Goal: Task Accomplishment & Management: Use online tool/utility

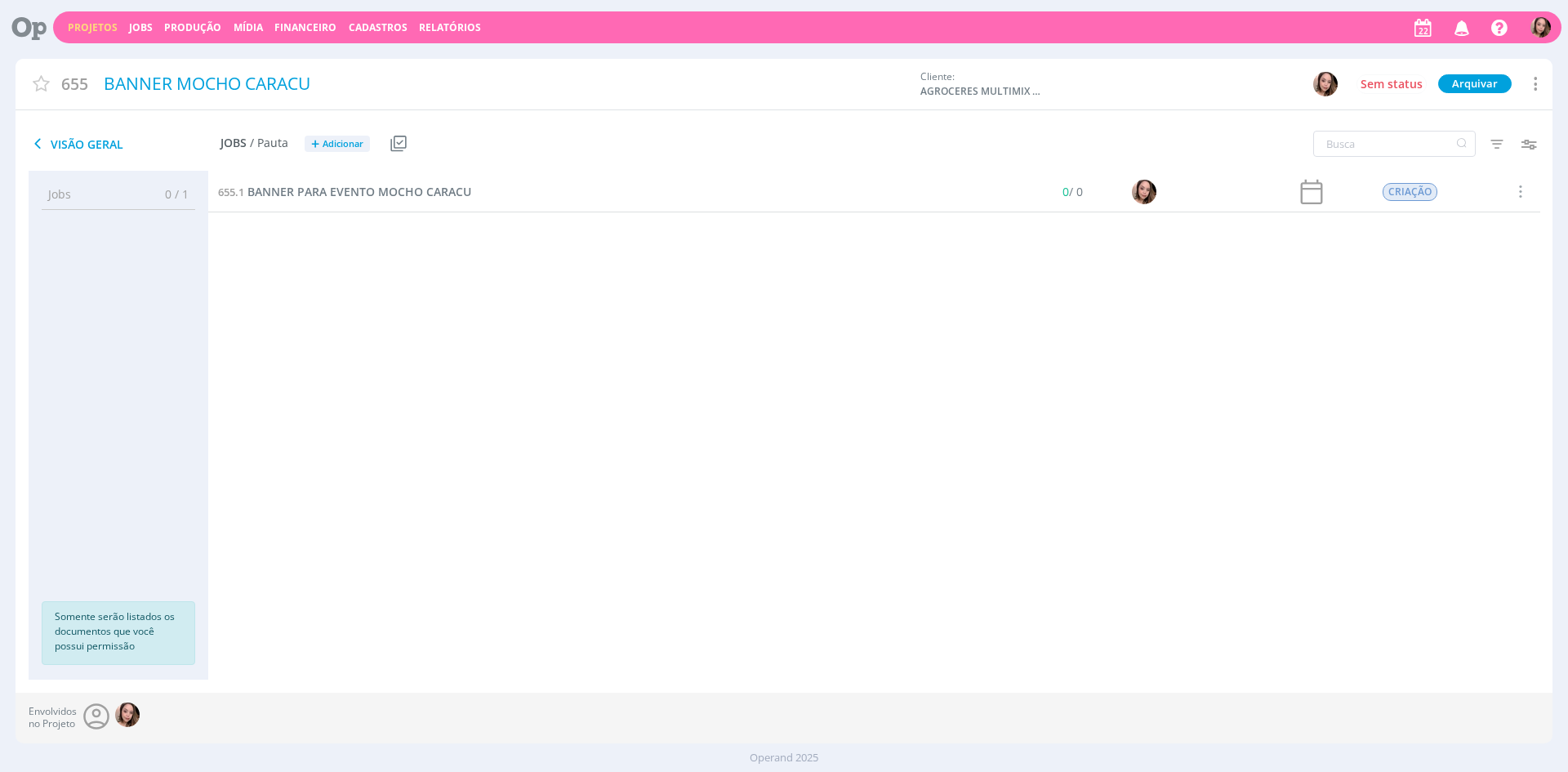
click at [88, 17] on div "Projetos Jobs Produção [GEOGRAPHIC_DATA] Financeiro Cadastros Relatórios Notifi…" at bounding box center [808, 27] width 1509 height 32
click at [93, 34] on div "Projetos Jobs Produção [GEOGRAPHIC_DATA] Financeiro Cadastros Relatórios Notifi…" at bounding box center [808, 27] width 1509 height 32
click at [74, 23] on link "Projetos" at bounding box center [93, 27] width 50 height 14
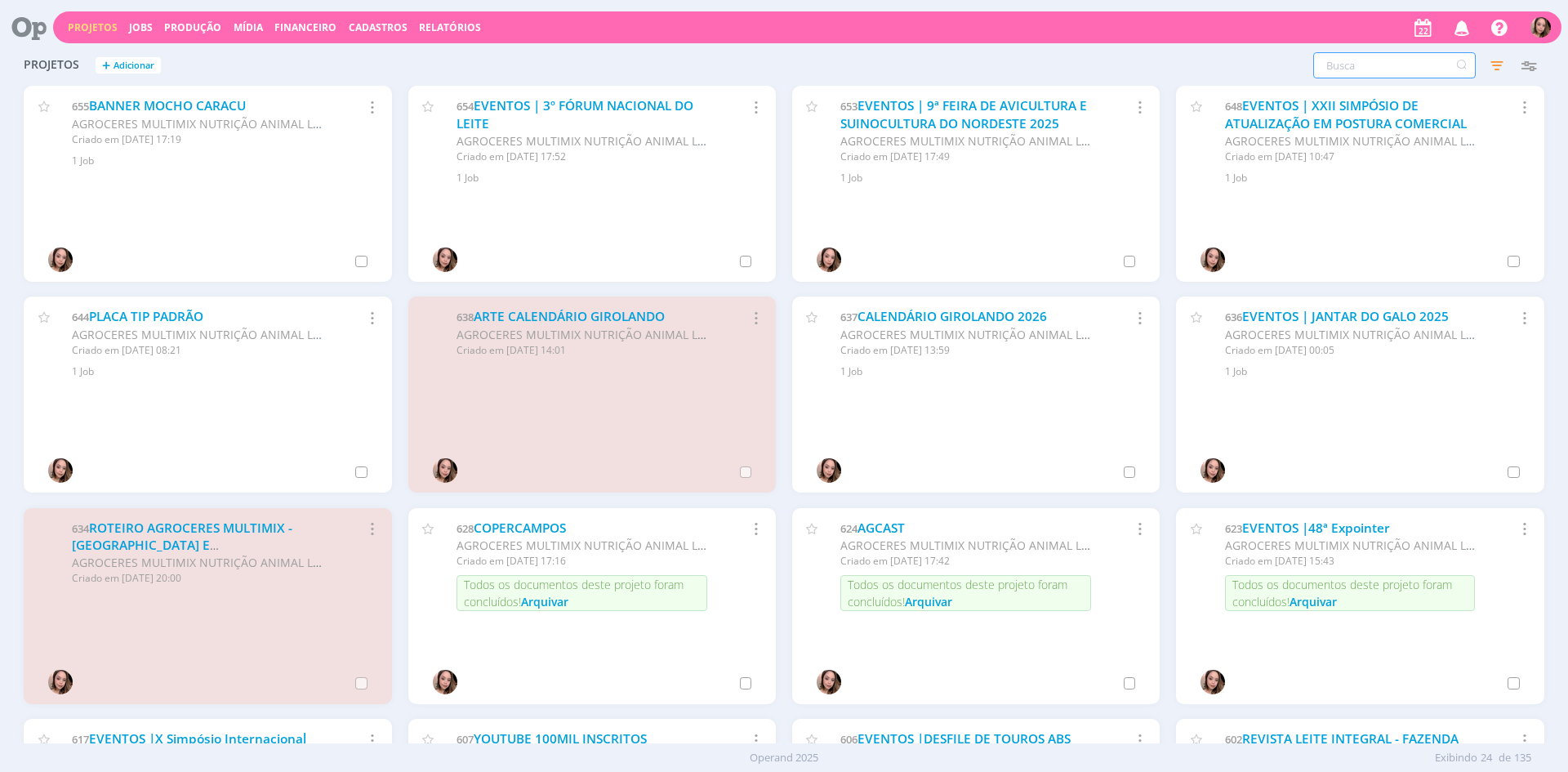
click at [1381, 68] on input "text" at bounding box center [1394, 65] width 162 height 26
type input "agroflix"
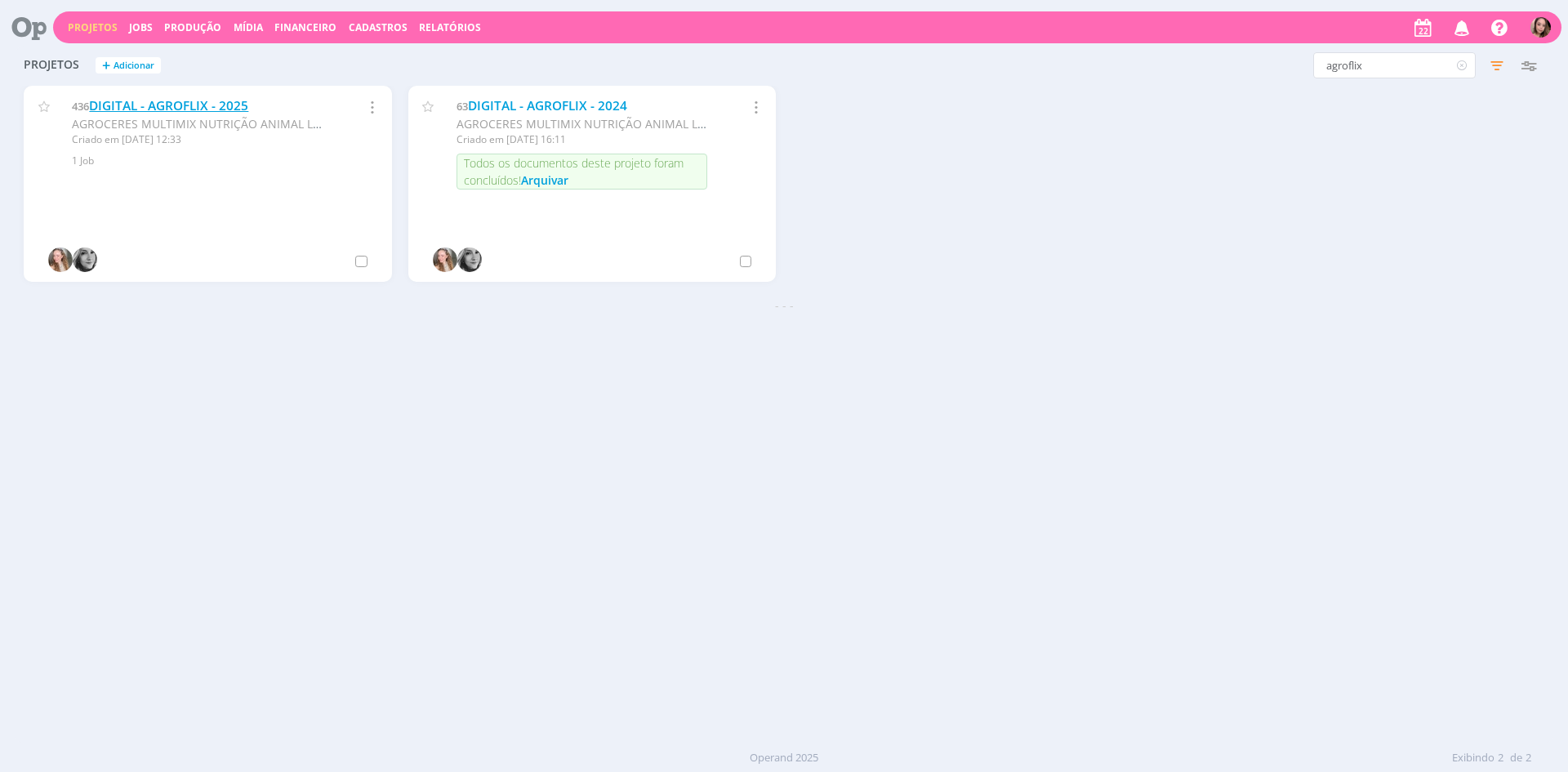
click at [203, 109] on link "DIGITAL - AGROFLIX - 2025" at bounding box center [169, 106] width 160 height 17
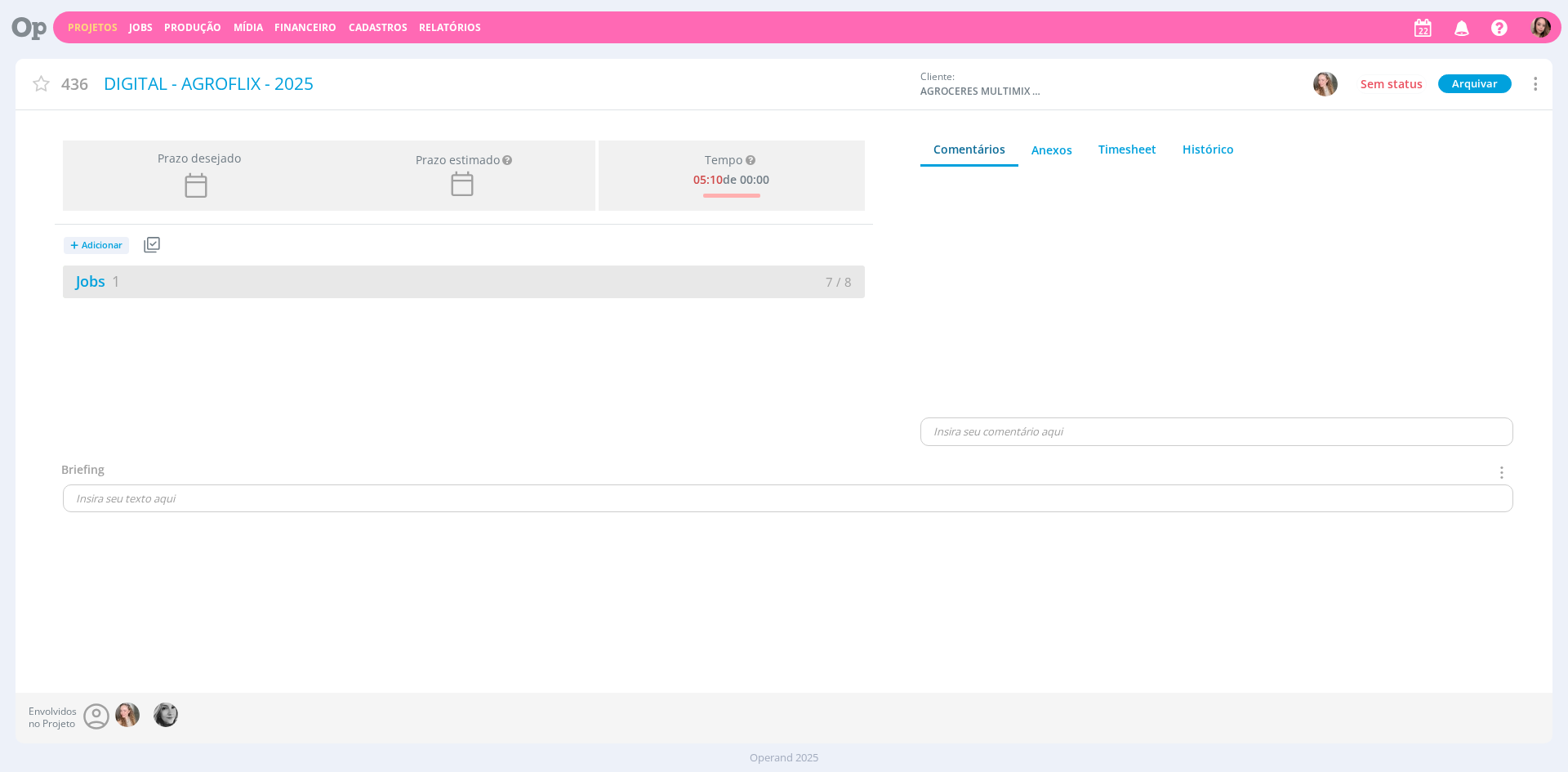
click at [215, 289] on div "Jobs 1" at bounding box center [263, 282] width 401 height 22
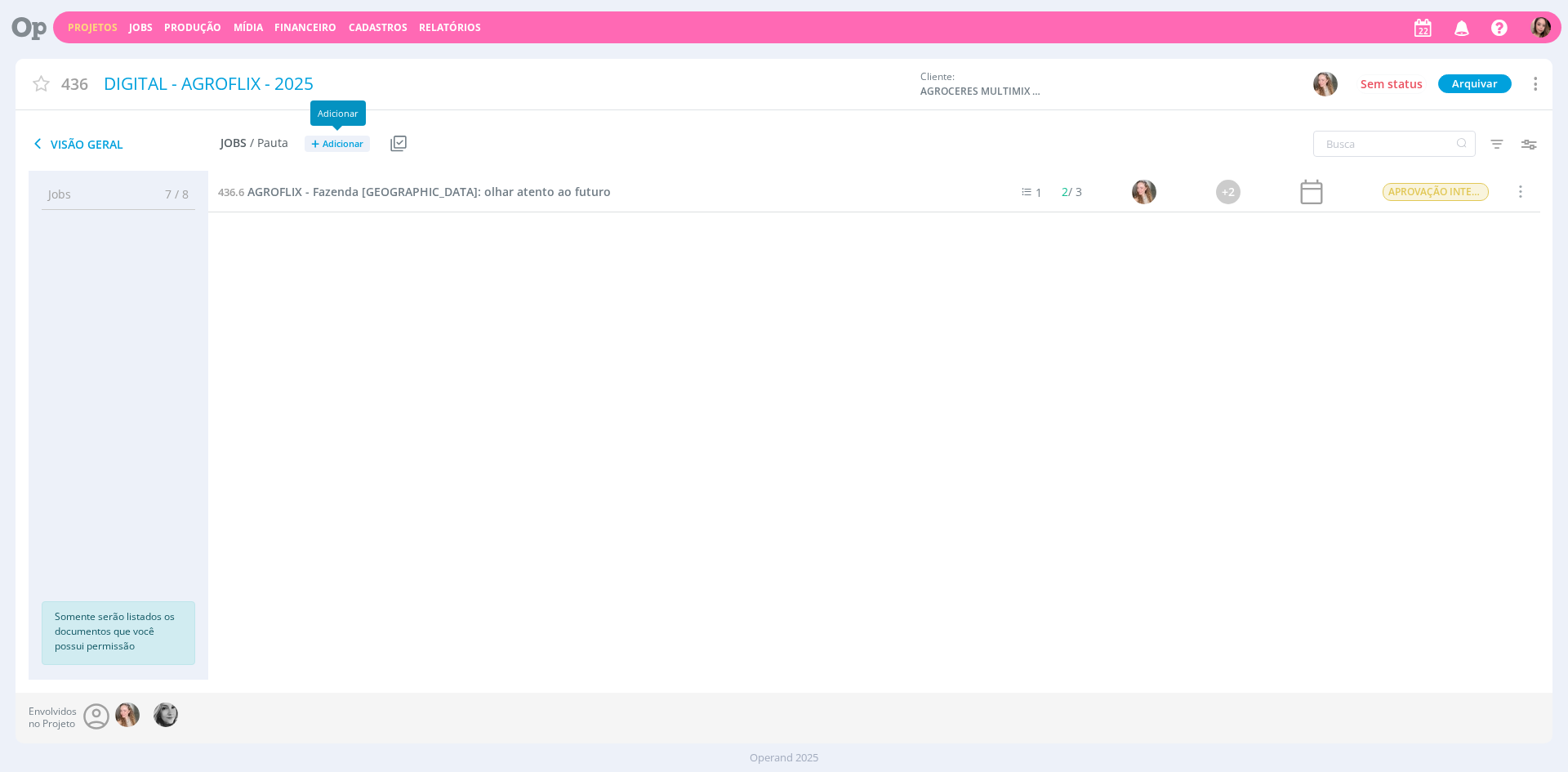
click at [356, 149] on span "Adicionar" at bounding box center [343, 144] width 41 height 10
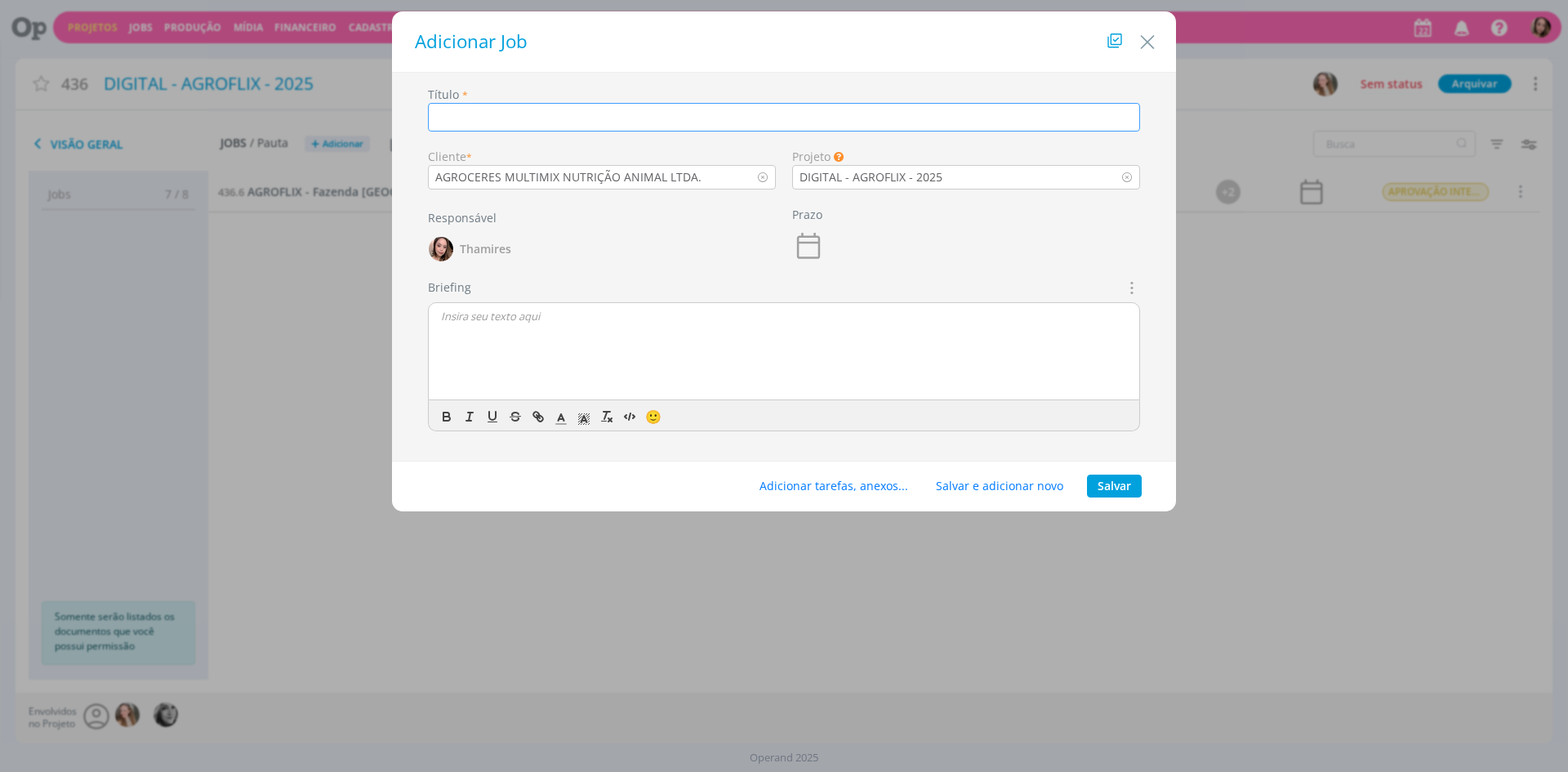
click at [603, 127] on input "dialog" at bounding box center [784, 117] width 712 height 28
type input "G"
paste input "O papel da pesquisa na indústria avícola"
click at [511, 116] on input "AGROFLIX - O papel da pesquisa na indústria avícola" at bounding box center [784, 117] width 712 height 28
type input "AGROFLIX - O PAPEL DA PESQUISA NA INDÚSTRIA AVÍCULA"
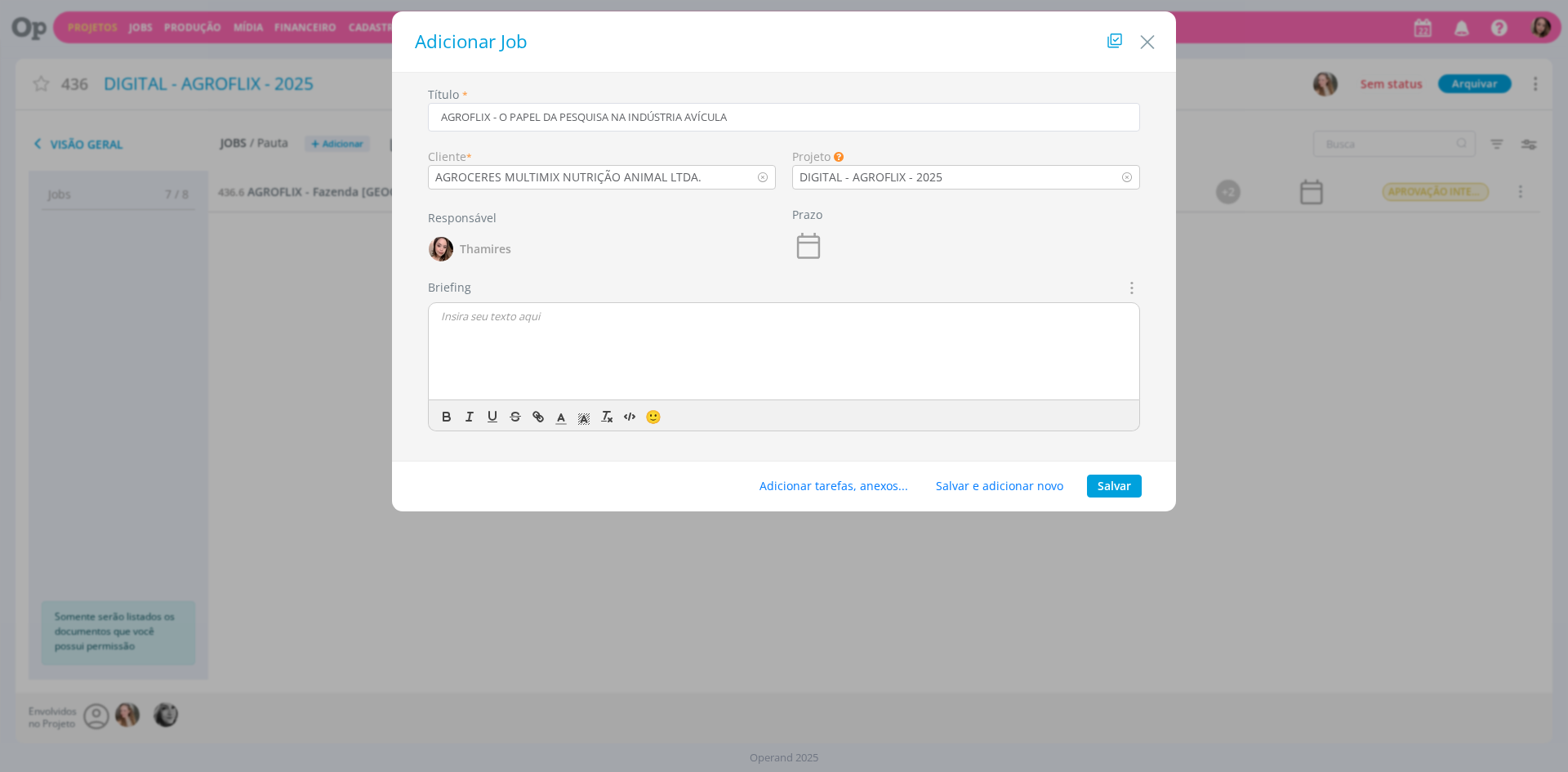
click at [773, 346] on div "dialog" at bounding box center [784, 352] width 711 height 98
click at [704, 345] on p "Lele, vamos fazer mais um conteúdo de Agroflix" at bounding box center [784, 346] width 686 height 15
